Goal: Transaction & Acquisition: Purchase product/service

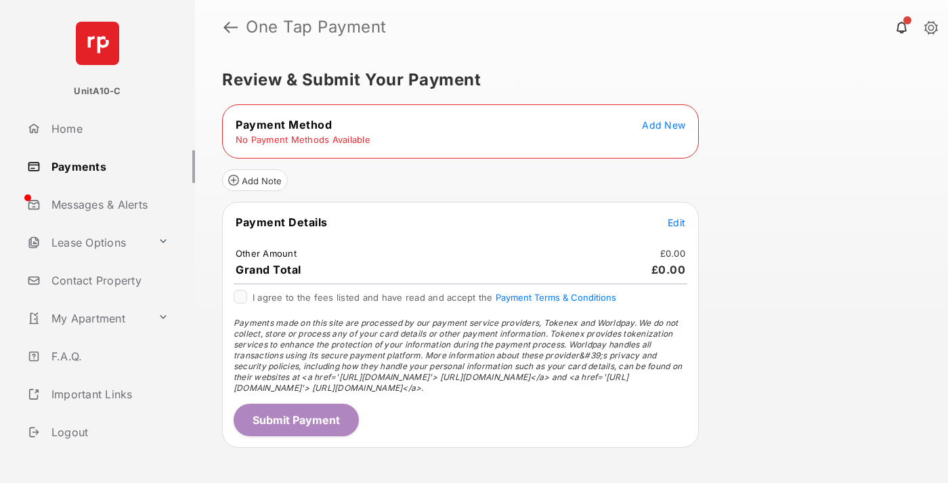
click at [664, 125] on span "Add New" at bounding box center [663, 125] width 43 height 12
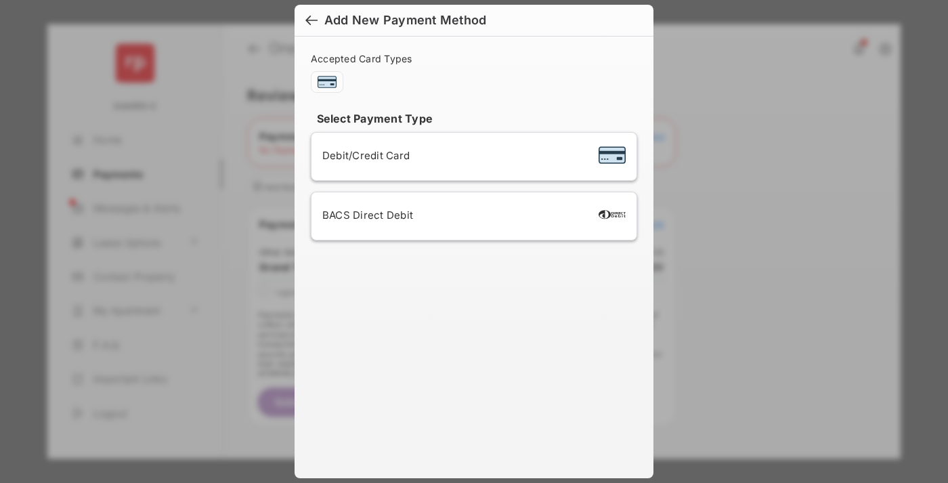
click at [362, 155] on span "Debit/Credit Card" at bounding box center [365, 155] width 87 height 13
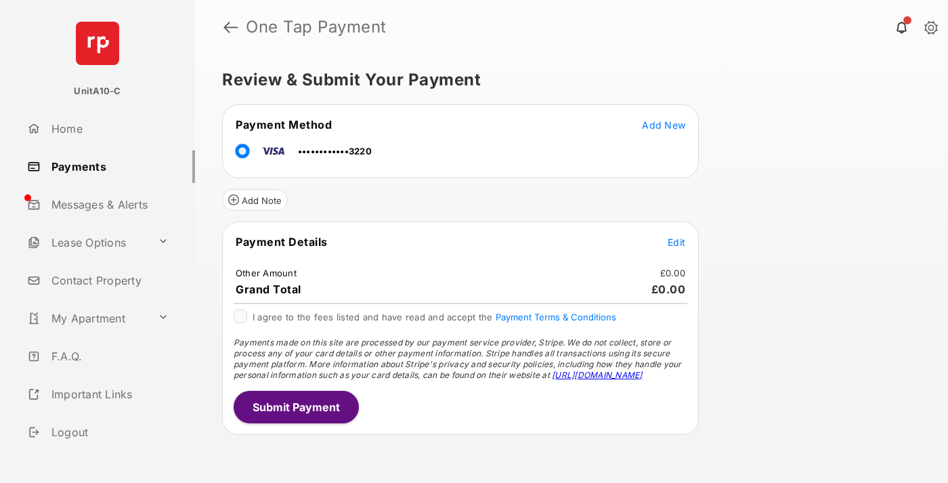
click at [677, 242] on span "Edit" at bounding box center [677, 242] width 18 height 12
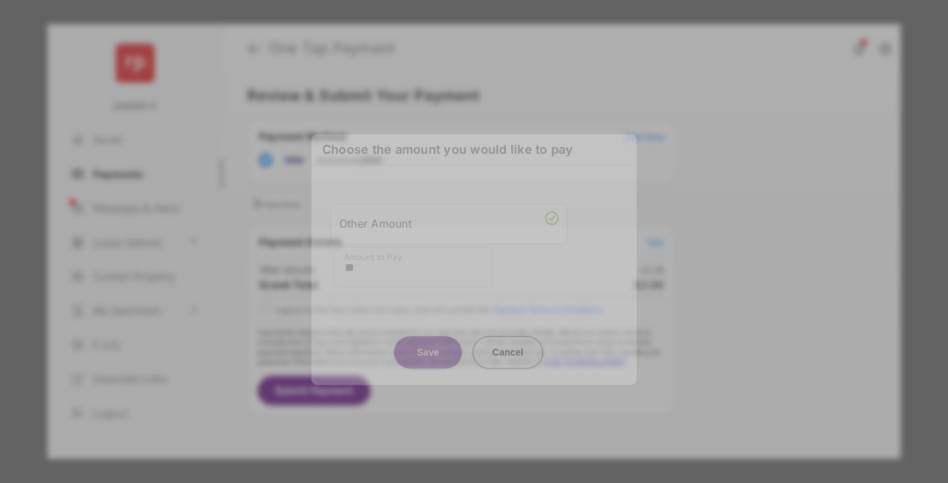
type input "**"
click at [428, 345] on button "Save" at bounding box center [428, 352] width 68 height 33
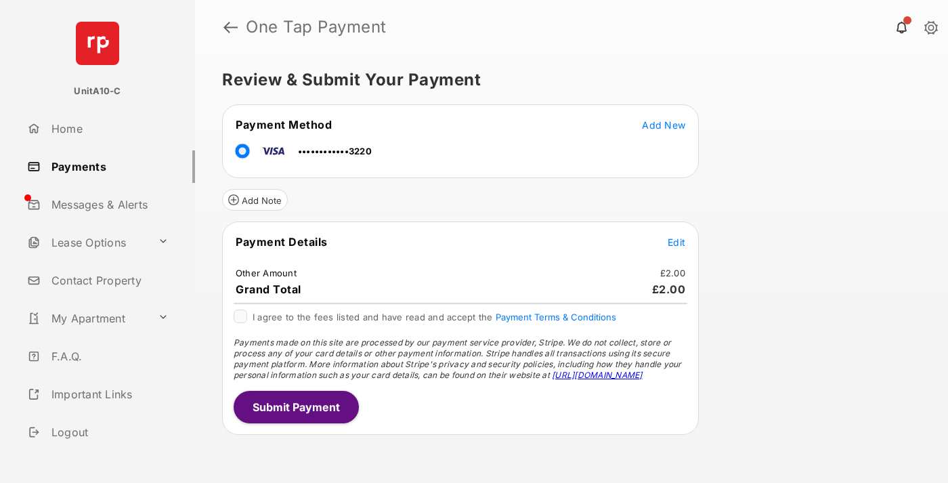
click at [295, 406] on button "Submit Payment" at bounding box center [296, 407] width 125 height 33
